Goal: Navigation & Orientation: Find specific page/section

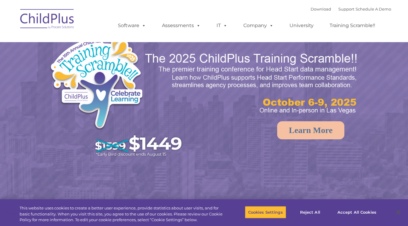
select select "MEDIUM"
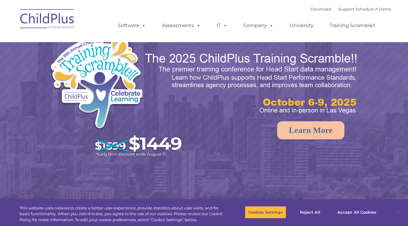
select select "MEDIUM"
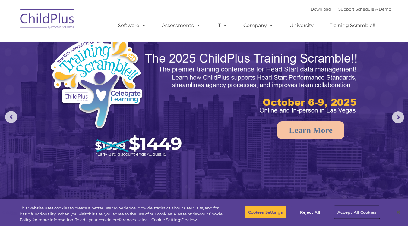
click at [350, 214] on button "Accept All Cookies" at bounding box center [356, 212] width 45 height 13
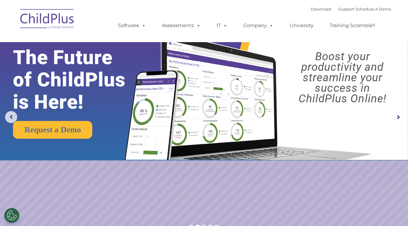
click at [53, 21] on img at bounding box center [47, 20] width 60 height 30
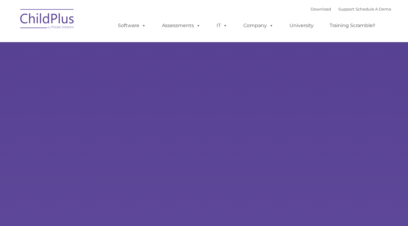
select select "MEDIUM"
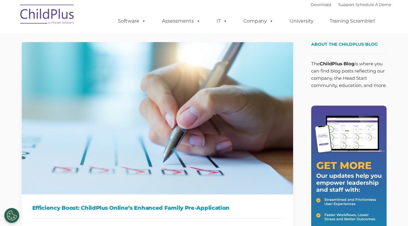
click at [388, 25] on ul "Software ChildPlus: The original and most widely-used Head Start data managemen…" at bounding box center [248, 21] width 285 height 24
